Goal: Task Accomplishment & Management: Use online tool/utility

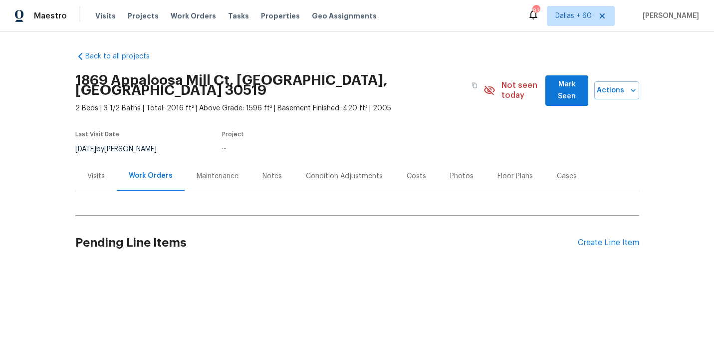
click at [38, 138] on div "Back to all projects [STREET_ADDRESS] 2 Beds | 3 1/2 Baths | Total: 2016 ft² | …" at bounding box center [357, 182] width 714 height 302
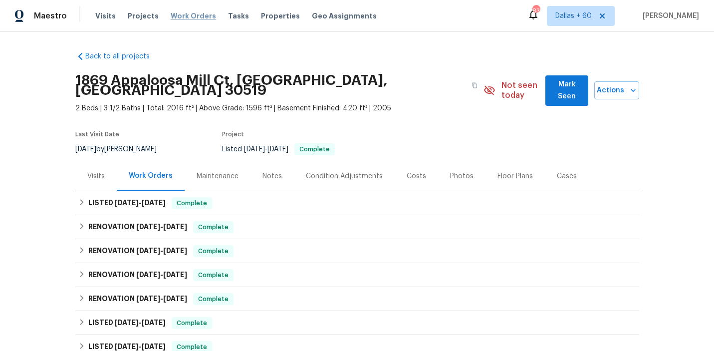
click at [175, 15] on span "Work Orders" at bounding box center [193, 16] width 45 height 10
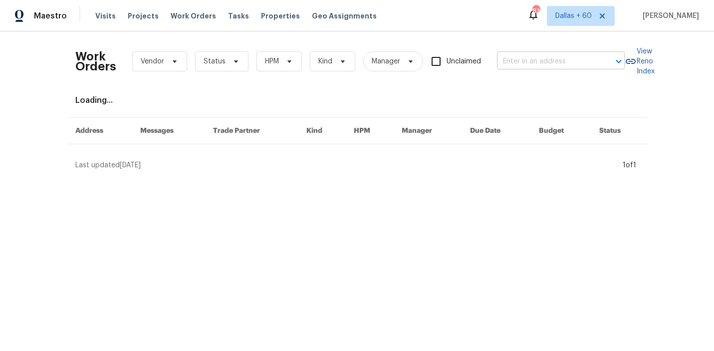
click at [551, 56] on input "text" at bounding box center [547, 61] width 100 height 15
paste input "[STREET_ADDRESS][PERSON_NAME][PERSON_NAME]"
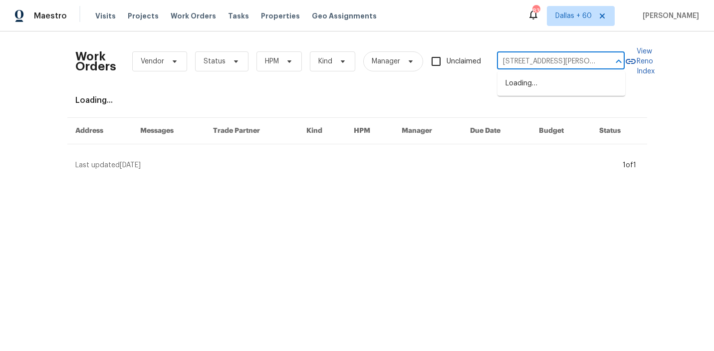
scroll to position [0, 42]
type input "[STREET_ADDRESS][PERSON_NAME][PERSON_NAME]"
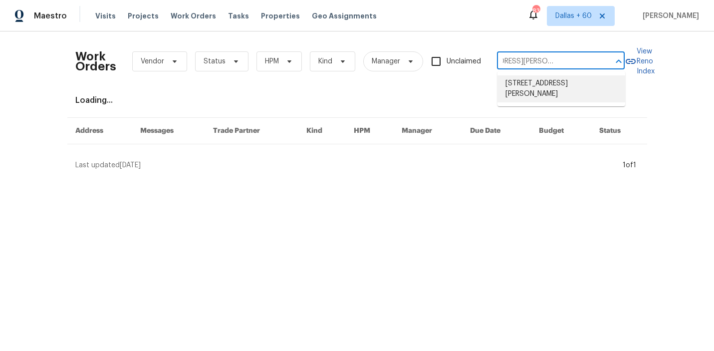
click at [551, 86] on li "[STREET_ADDRESS][PERSON_NAME]" at bounding box center [561, 88] width 128 height 27
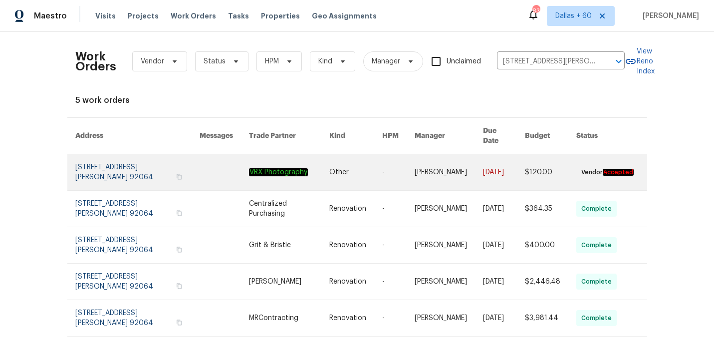
click at [300, 169] on link at bounding box center [289, 172] width 81 height 36
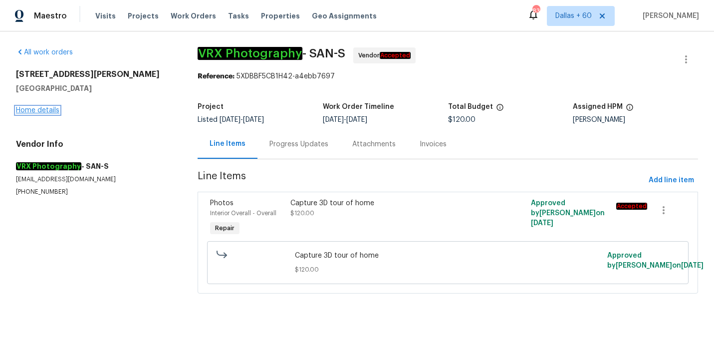
click at [32, 108] on link "Home details" at bounding box center [37, 110] width 43 height 7
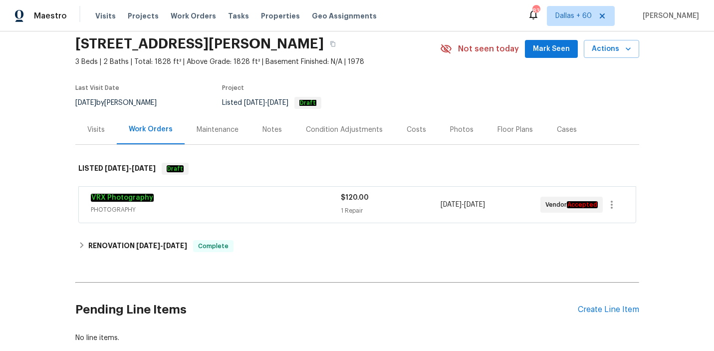
click at [217, 210] on span "PHOTOGRAPHY" at bounding box center [216, 210] width 250 height 10
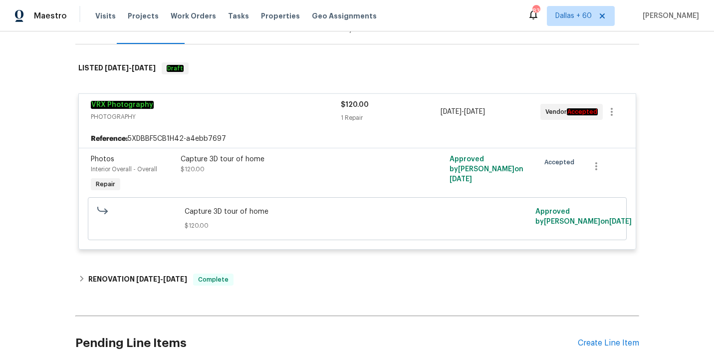
scroll to position [145, 0]
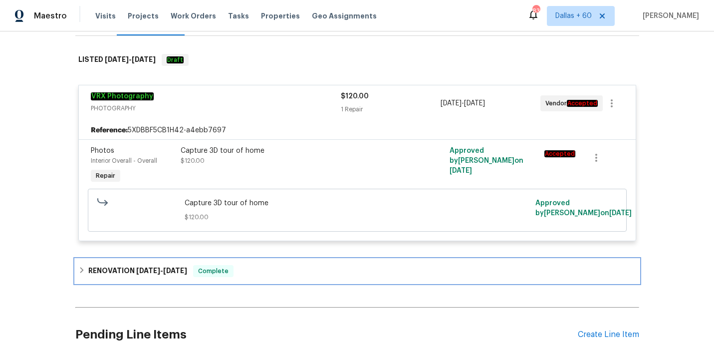
click at [274, 268] on div "RENOVATION [DATE] - [DATE] Complete" at bounding box center [357, 271] width 558 height 12
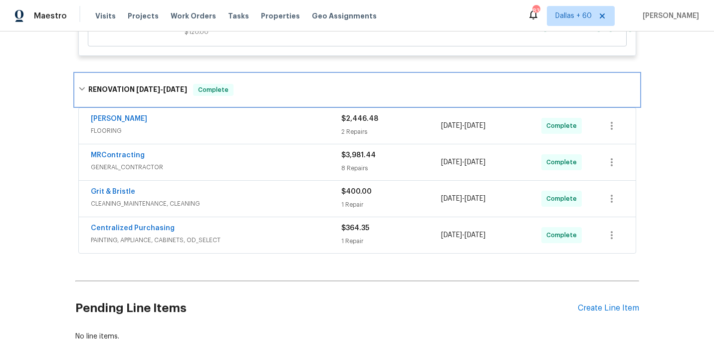
scroll to position [389, 0]
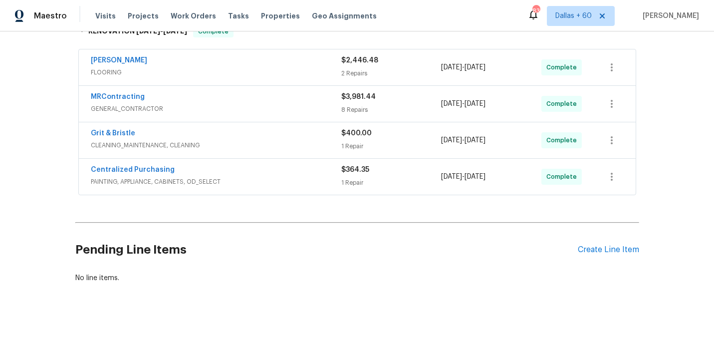
click at [277, 166] on div "Centralized Purchasing" at bounding box center [216, 171] width 250 height 12
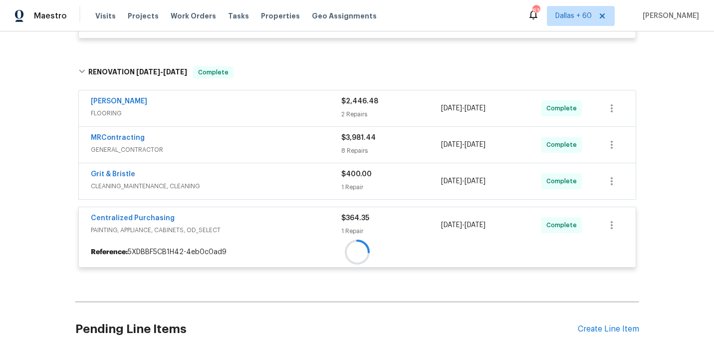
scroll to position [347, 0]
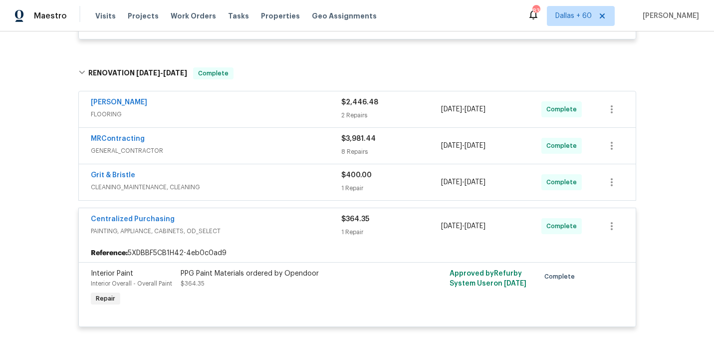
click at [277, 183] on span "CLEANING_MAINTENANCE, CLEANING" at bounding box center [216, 187] width 250 height 10
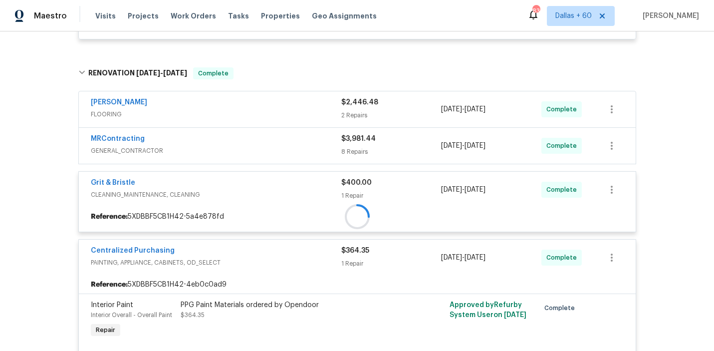
scroll to position [309, 0]
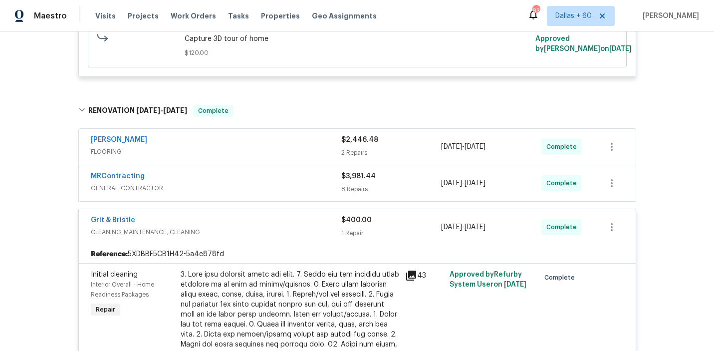
click at [277, 185] on span "GENERAL_CONTRACTOR" at bounding box center [216, 188] width 250 height 10
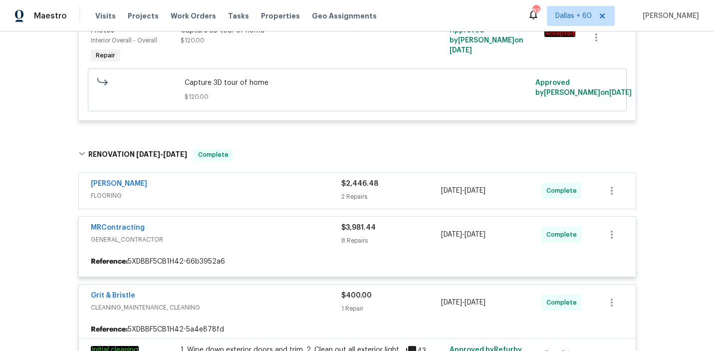
scroll to position [262, 0]
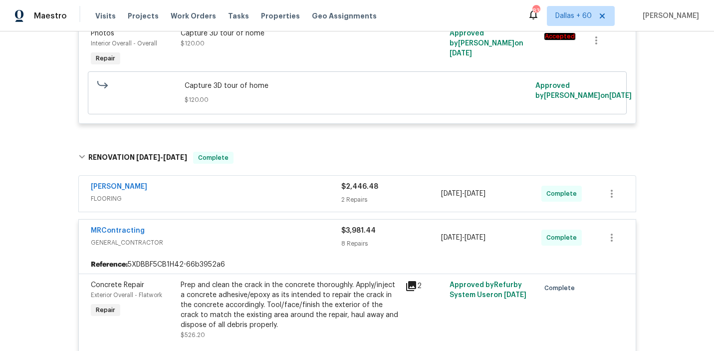
click at [277, 192] on div "[PERSON_NAME]" at bounding box center [216, 188] width 250 height 12
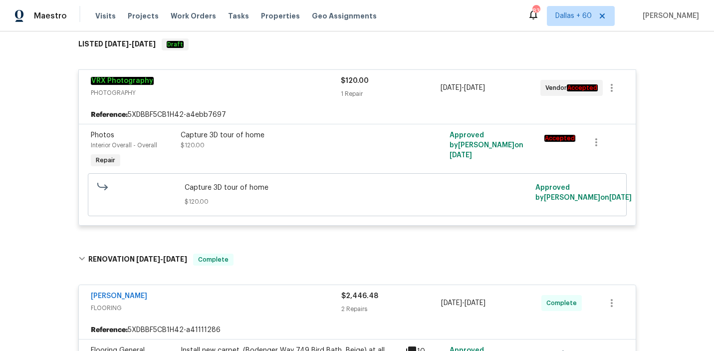
scroll to position [0, 0]
